Goal: Transaction & Acquisition: Obtain resource

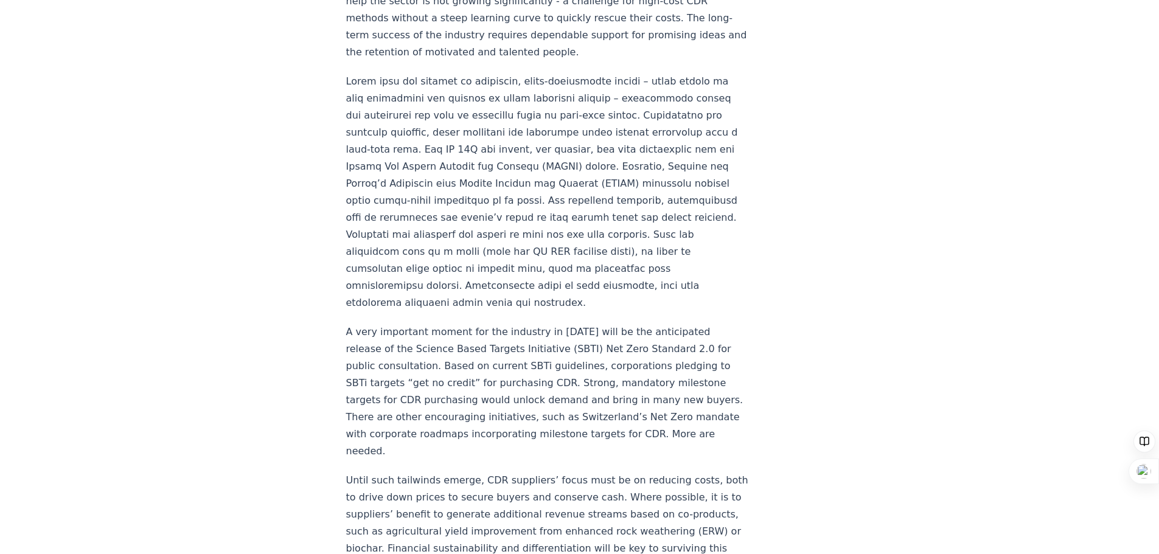
scroll to position [1460, 0]
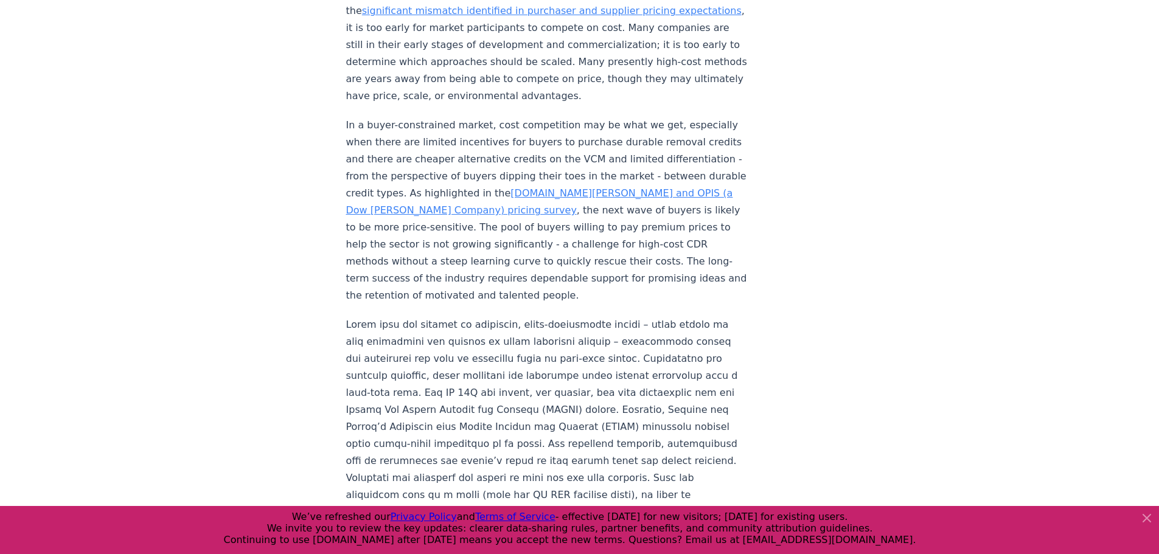
click at [467, 187] on link "[DOMAIN_NAME][PERSON_NAME] and OPIS (a Dow [PERSON_NAME] Company) pricing survey" at bounding box center [539, 201] width 387 height 29
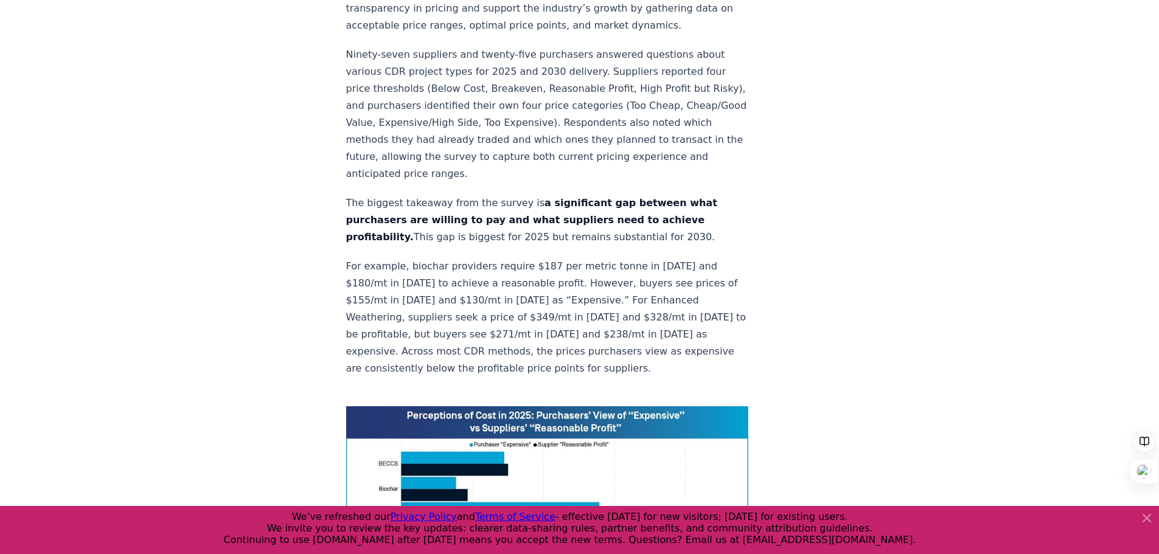
scroll to position [791, 0]
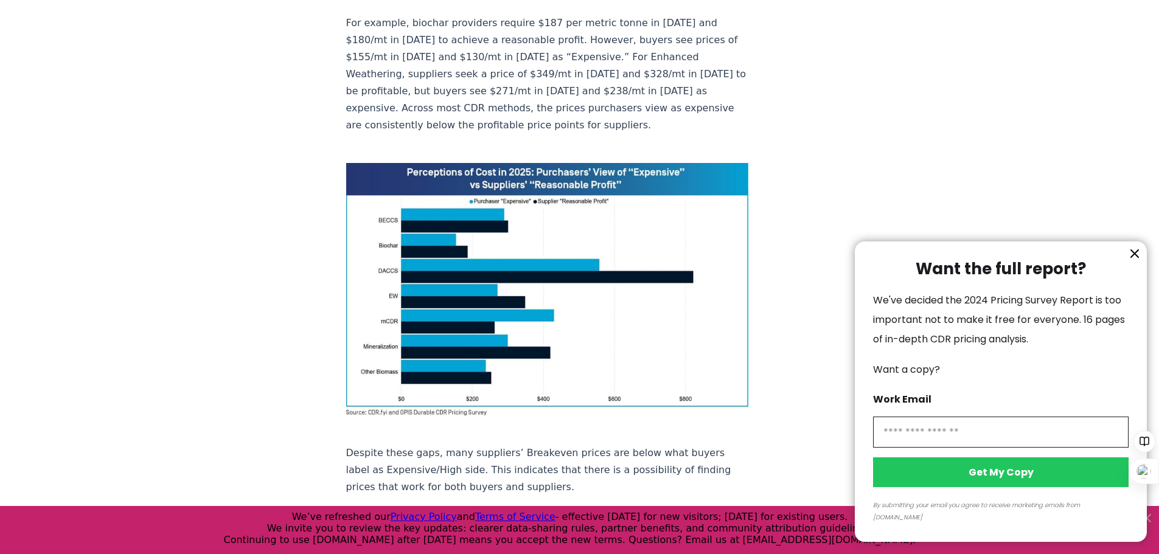
click at [942, 448] on input "information" at bounding box center [1000, 432] width 255 height 31
type input "**********"
click at [985, 484] on button "Get My Copy" at bounding box center [1000, 472] width 255 height 30
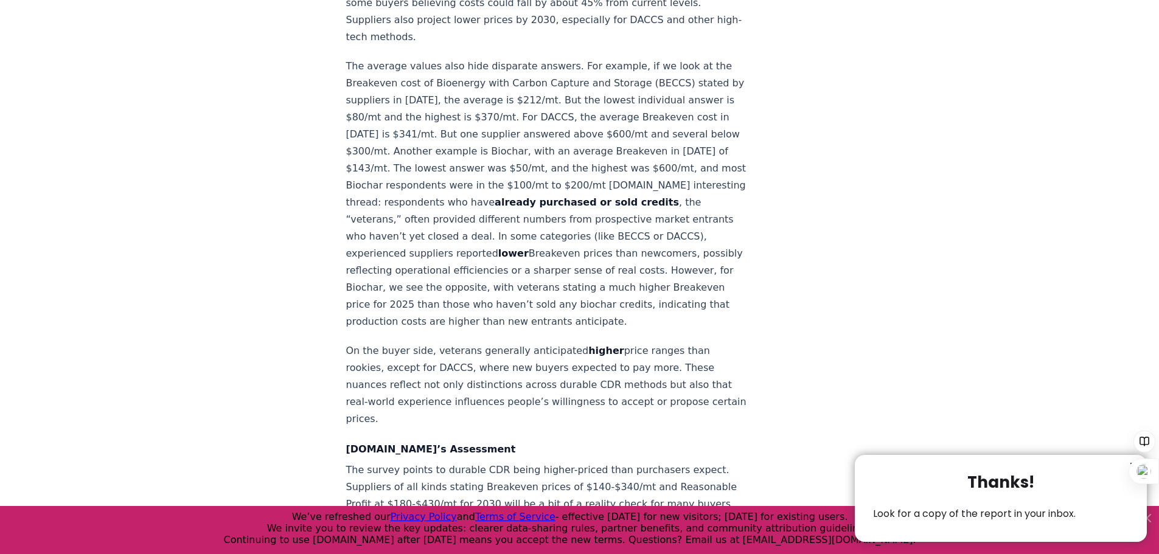
scroll to position [1581, 0]
